Goal: Information Seeking & Learning: Check status

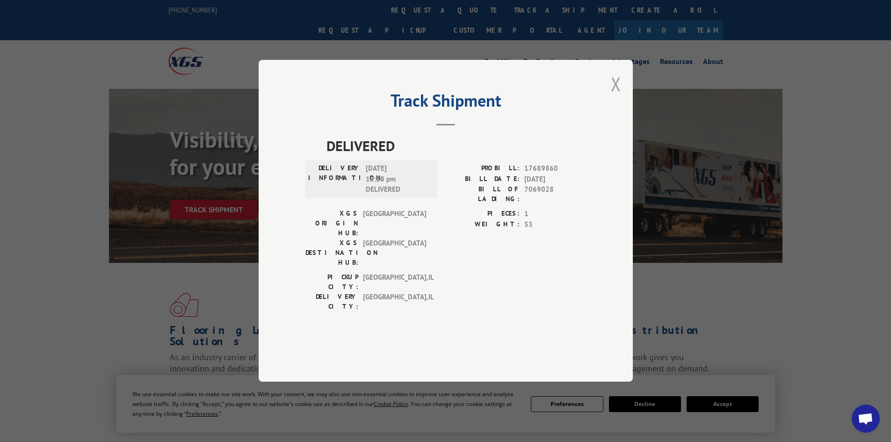
click at [613, 96] on button "Close modal" at bounding box center [616, 84] width 10 height 25
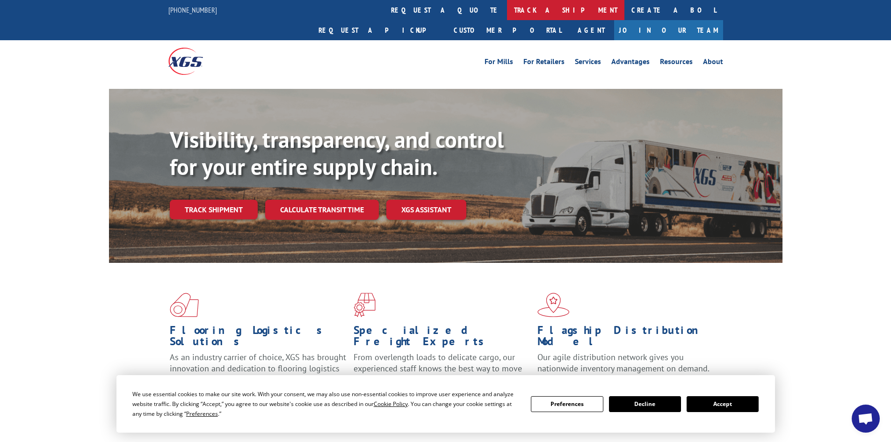
click at [507, 14] on link "track a shipment" at bounding box center [565, 10] width 117 height 20
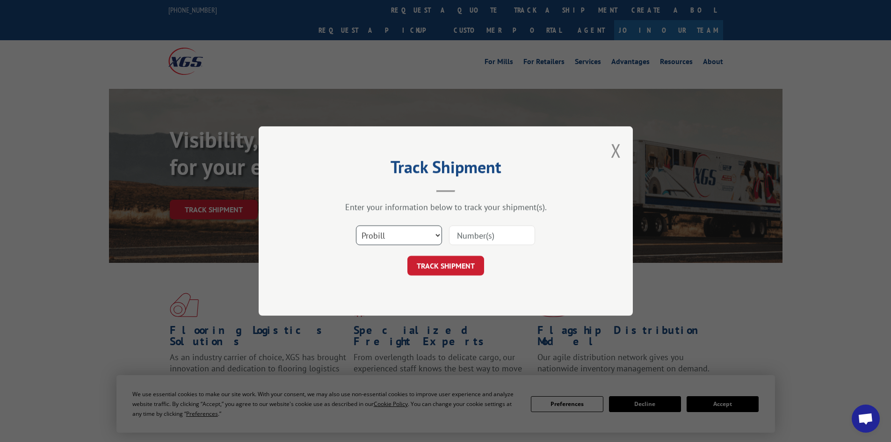
click at [392, 238] on select "Select category... Probill BOL PO" at bounding box center [399, 235] width 86 height 20
select select "po"
click at [356, 225] on select "Select category... Probill BOL PO" at bounding box center [399, 235] width 86 height 20
click at [451, 232] on input at bounding box center [492, 235] width 86 height 20
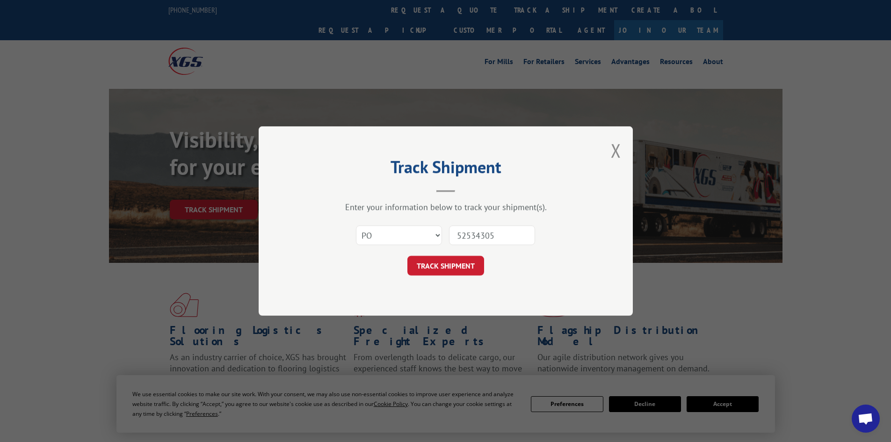
type input "52534305"
click at [407, 256] on button "TRACK SHIPMENT" at bounding box center [445, 266] width 77 height 20
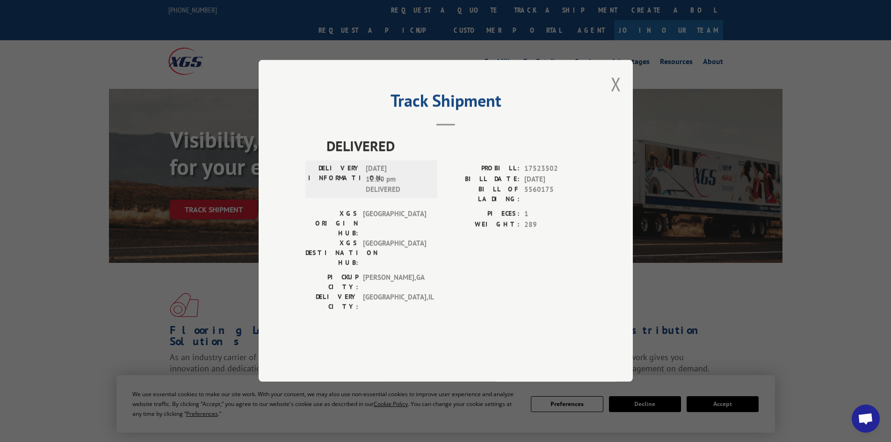
click at [621, 104] on div "Track Shipment DELIVERED DELIVERY INFORMATION: [DATE] 12:20 pm DELIVERED PROBIL…" at bounding box center [446, 221] width 374 height 322
click at [618, 96] on button "Close modal" at bounding box center [616, 84] width 10 height 25
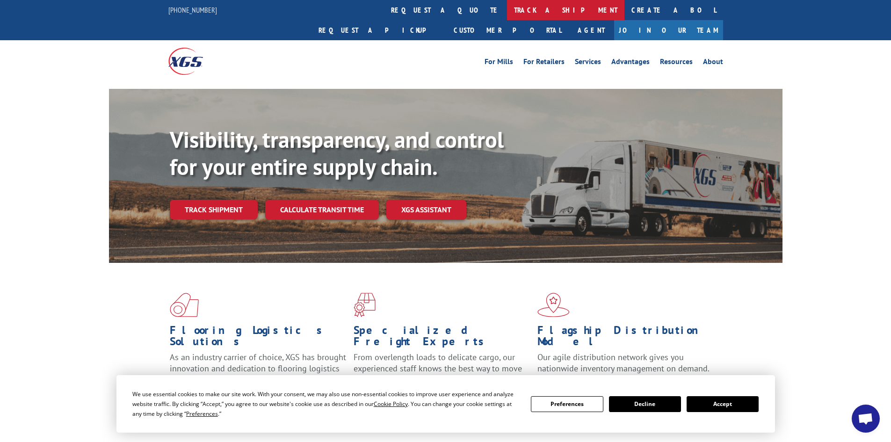
click at [507, 14] on link "track a shipment" at bounding box center [565, 10] width 117 height 20
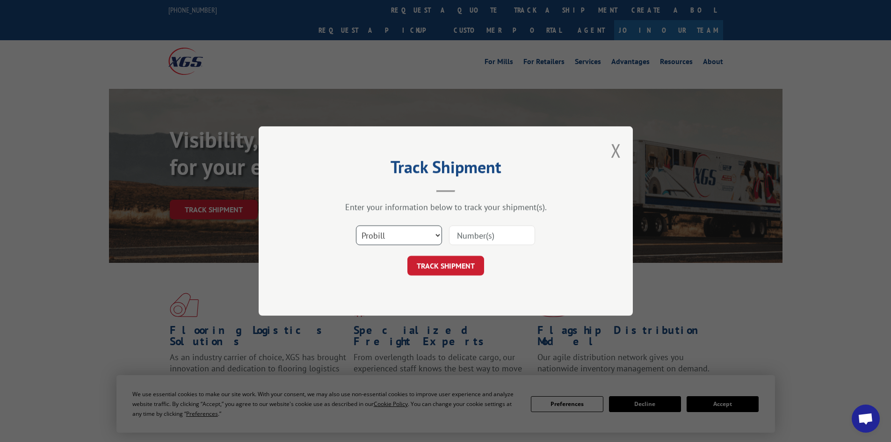
click at [372, 229] on select "Select category... Probill BOL PO" at bounding box center [399, 235] width 86 height 20
select select "po"
click at [356, 225] on select "Select category... Probill BOL PO" at bounding box center [399, 235] width 86 height 20
click at [471, 232] on input at bounding box center [492, 235] width 86 height 20
type input "52534366"
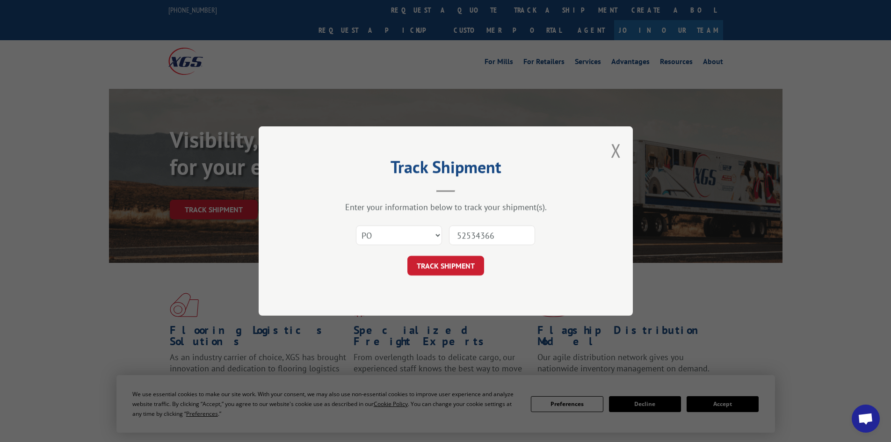
click at [407, 256] on button "TRACK SHIPMENT" at bounding box center [445, 266] width 77 height 20
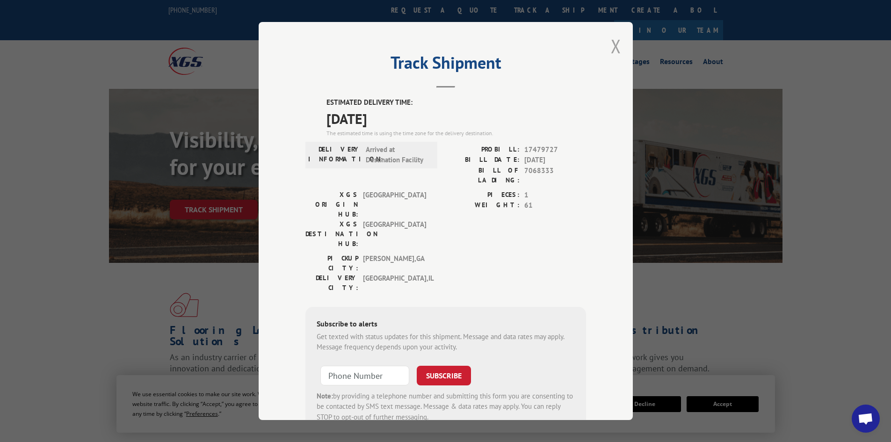
click at [611, 47] on button "Close modal" at bounding box center [616, 46] width 10 height 25
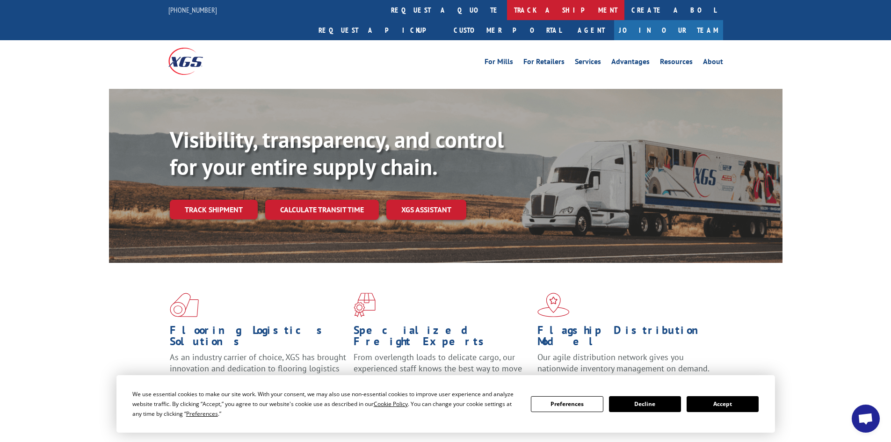
click at [507, 12] on link "track a shipment" at bounding box center [565, 10] width 117 height 20
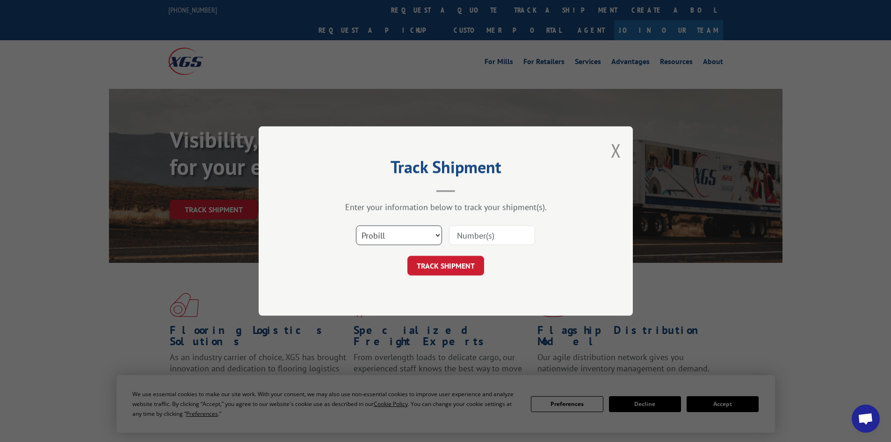
click at [386, 231] on select "Select category... Probill BOL PO" at bounding box center [399, 235] width 86 height 20
select select "po"
click at [356, 225] on select "Select category... Probill BOL PO" at bounding box center [399, 235] width 86 height 20
click at [482, 233] on input at bounding box center [492, 235] width 86 height 20
type input "52534391"
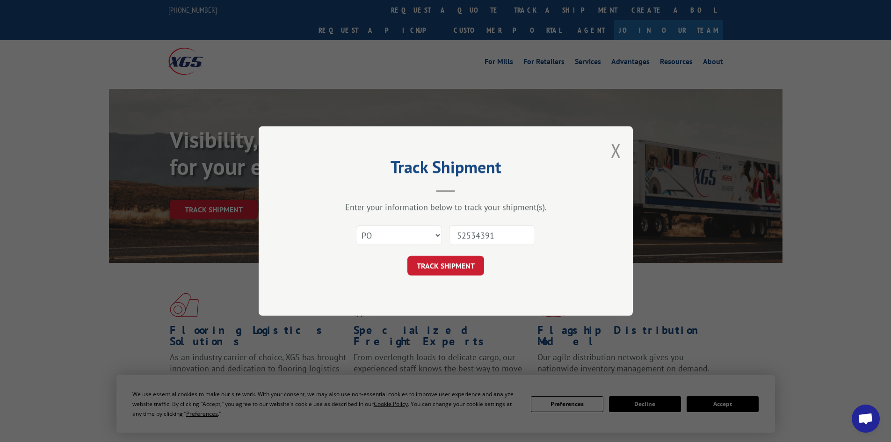
click at [407, 256] on button "TRACK SHIPMENT" at bounding box center [445, 266] width 77 height 20
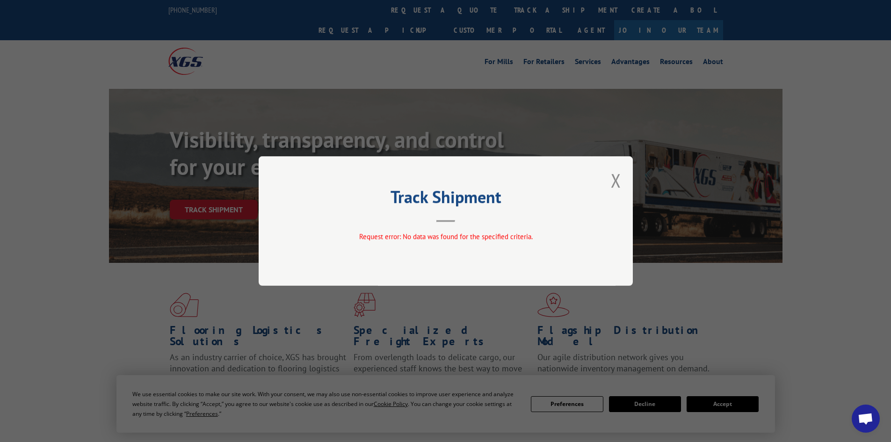
click at [616, 177] on button "Close modal" at bounding box center [616, 180] width 10 height 25
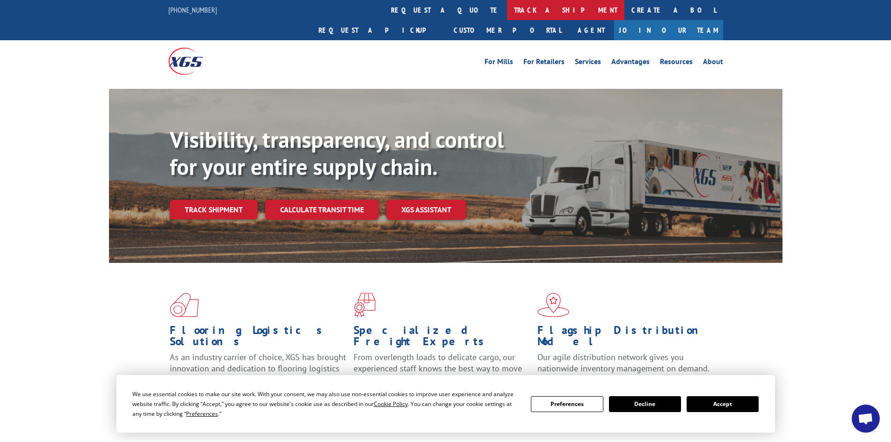
click at [507, 5] on link "track a shipment" at bounding box center [565, 10] width 117 height 20
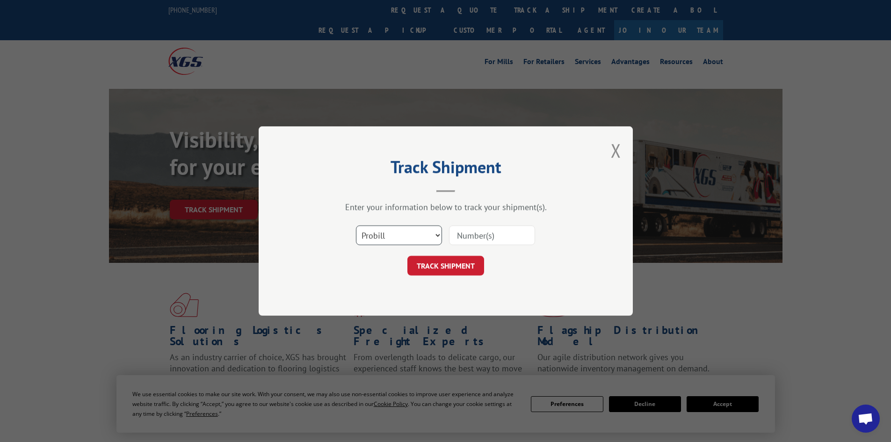
click at [386, 232] on select "Select category... Probill BOL PO" at bounding box center [399, 235] width 86 height 20
select select "po"
click at [356, 225] on select "Select category... Probill BOL PO" at bounding box center [399, 235] width 86 height 20
click at [493, 238] on input at bounding box center [492, 235] width 86 height 20
type input "52534358"
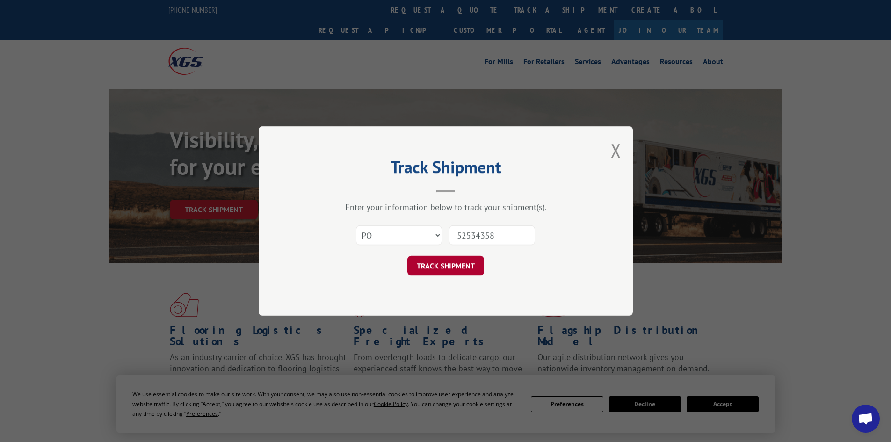
click button "TRACK SHIPMENT" at bounding box center [445, 266] width 77 height 20
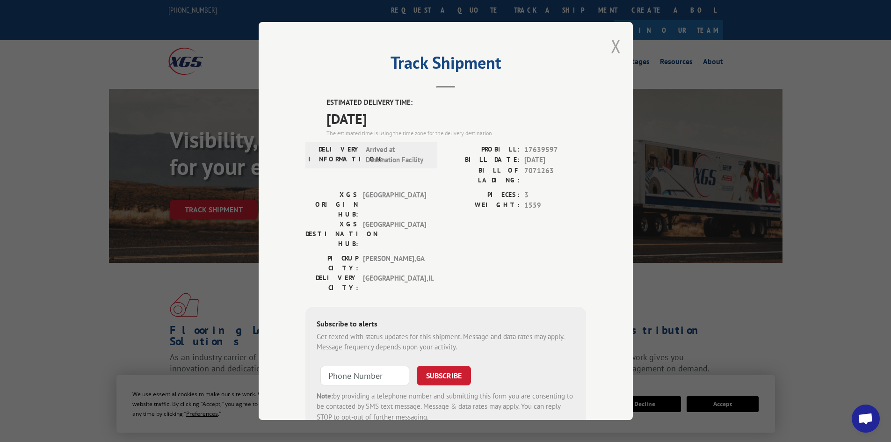
click at [611, 44] on button "Close modal" at bounding box center [616, 46] width 10 height 25
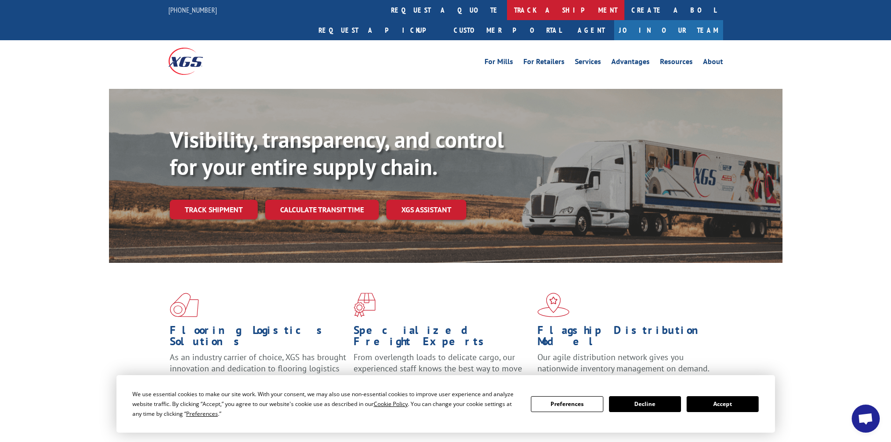
click at [507, 6] on link "track a shipment" at bounding box center [565, 10] width 117 height 20
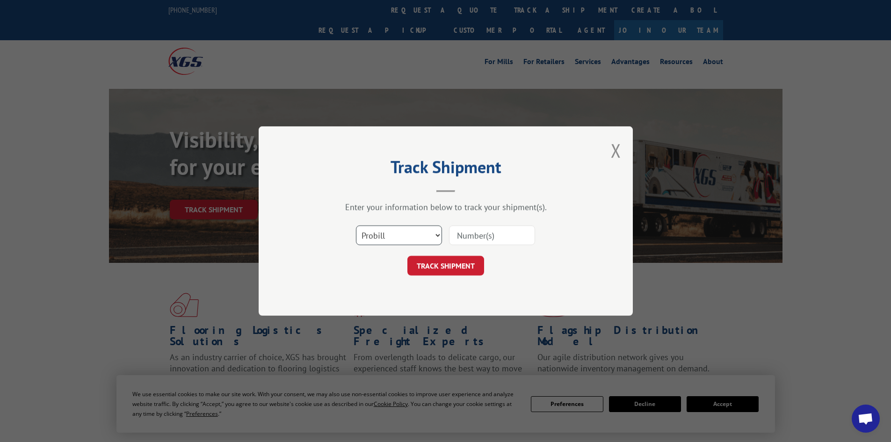
click at [387, 239] on select "Select category... Probill BOL PO" at bounding box center [399, 235] width 86 height 20
select select "po"
click at [356, 225] on select "Select category... Probill BOL PO" at bounding box center [399, 235] width 86 height 20
drag, startPoint x: 479, startPoint y: 240, endPoint x: 478, endPoint y: 229, distance: 10.9
click at [478, 239] on input at bounding box center [492, 235] width 86 height 20
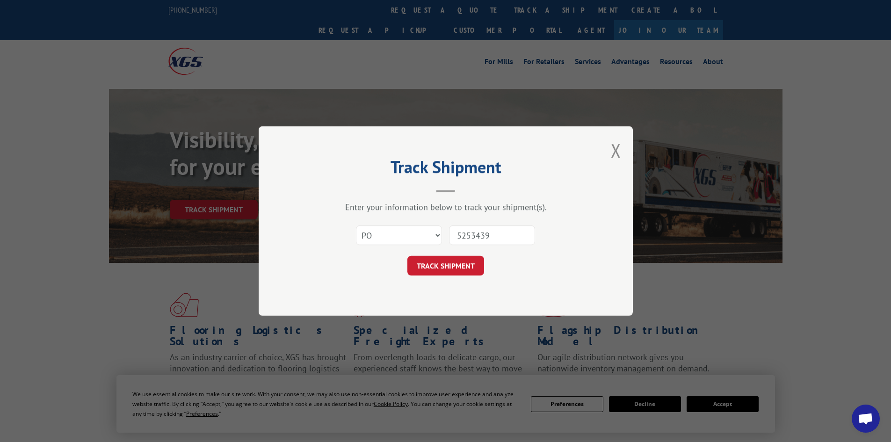
type input "52534391"
click button "TRACK SHIPMENT" at bounding box center [445, 266] width 77 height 20
